Goal: Information Seeking & Learning: Learn about a topic

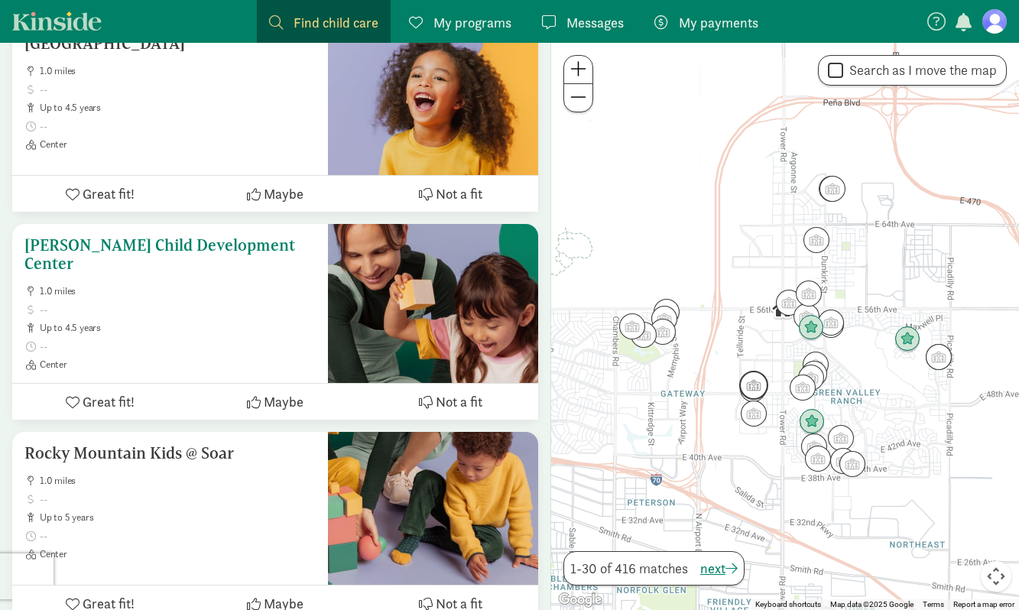
scroll to position [2367, 0]
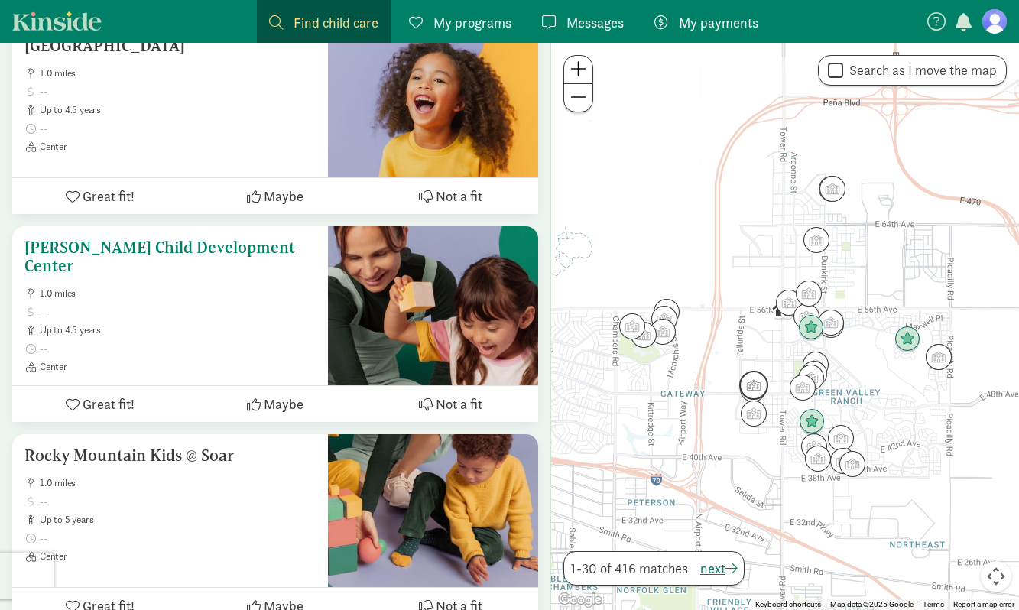
click at [323, 329] on div "[PERSON_NAME] Child Development Center 1.0 miles up to 4.5 years Center" at bounding box center [170, 305] width 316 height 159
